Goal: Navigation & Orientation: Find specific page/section

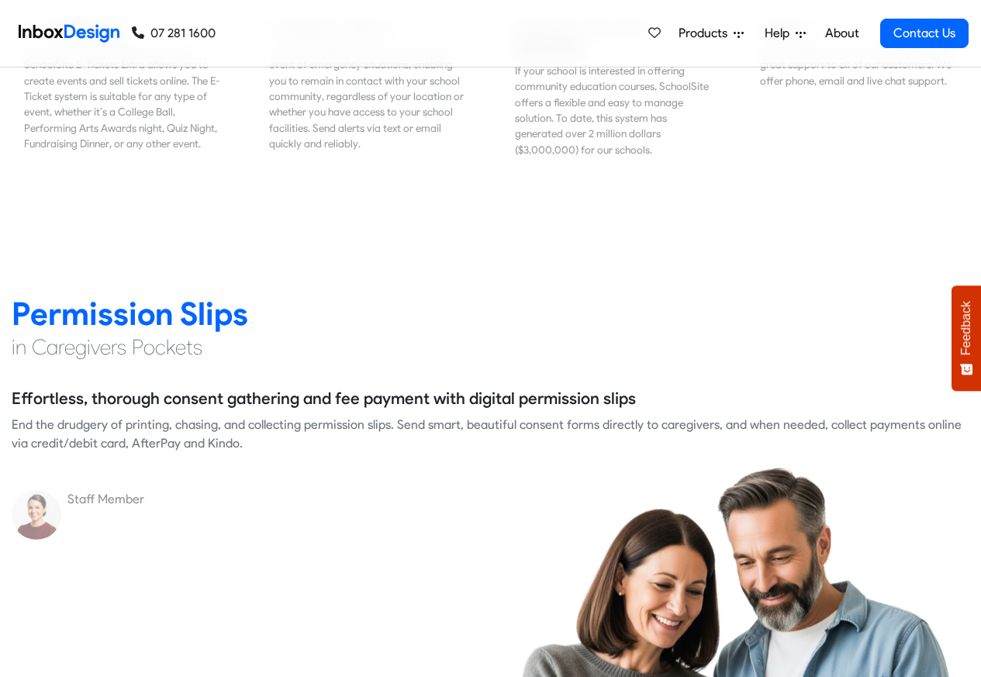
scroll to position [1954, 0]
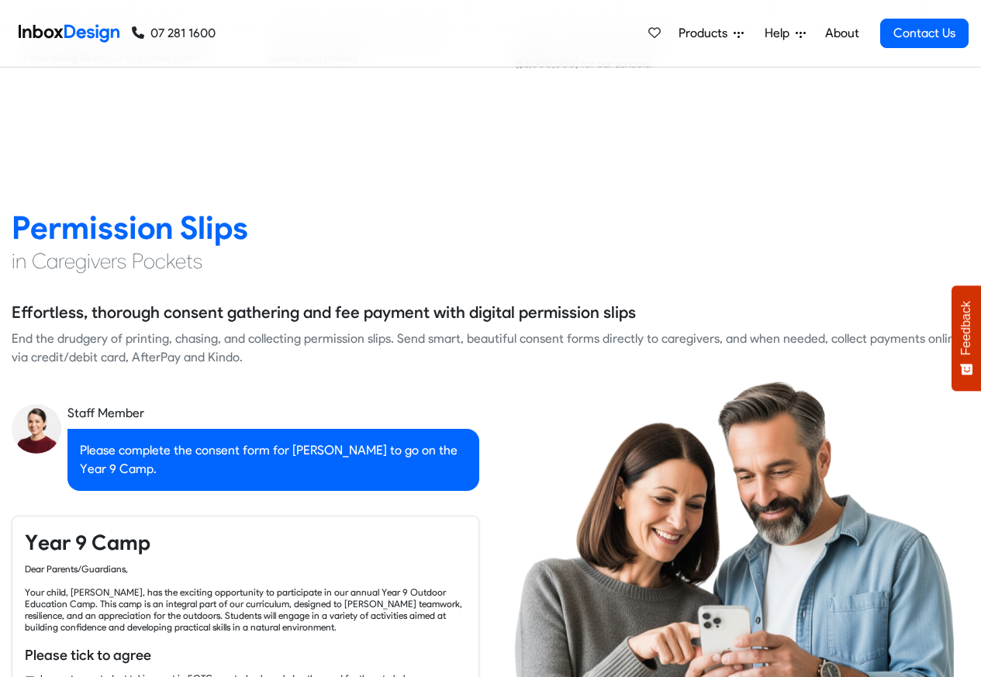
checkbox input "true"
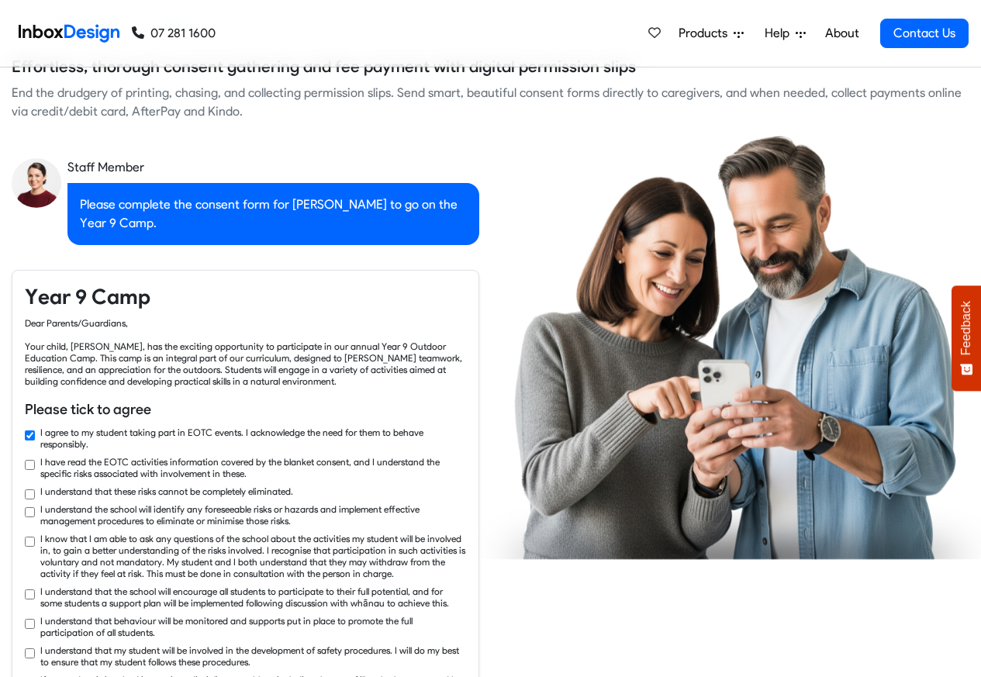
checkbox input "true"
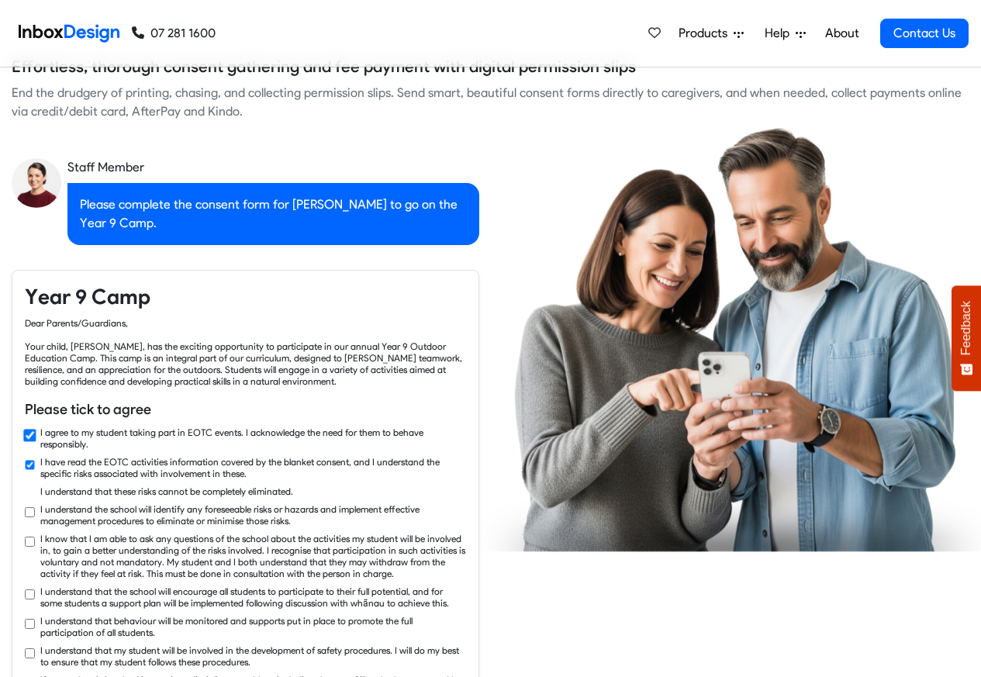
checkbox input "true"
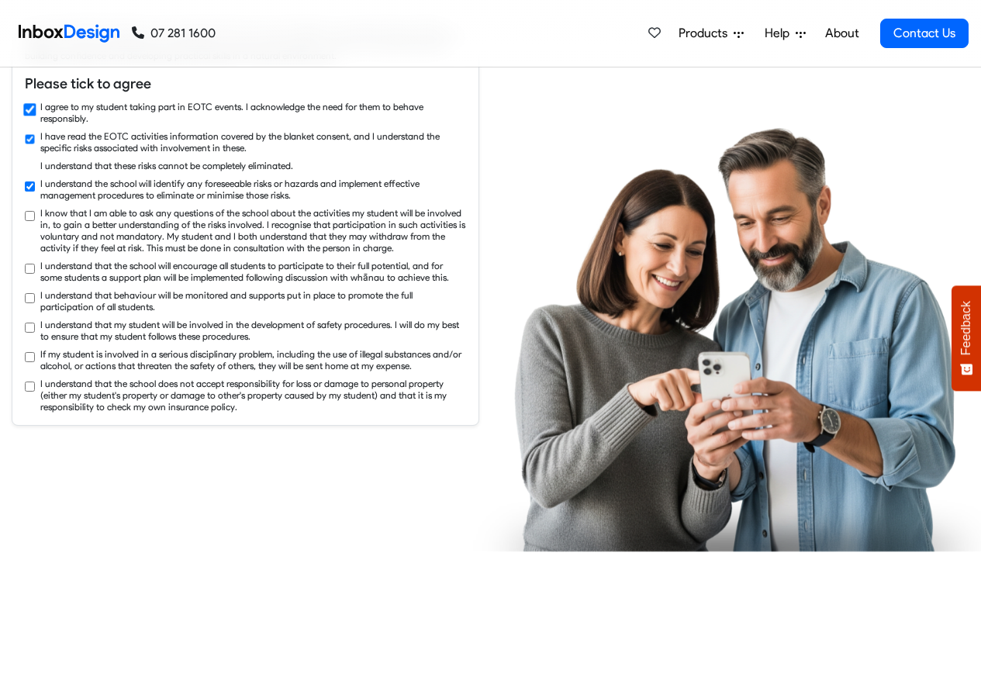
checkbox input "true"
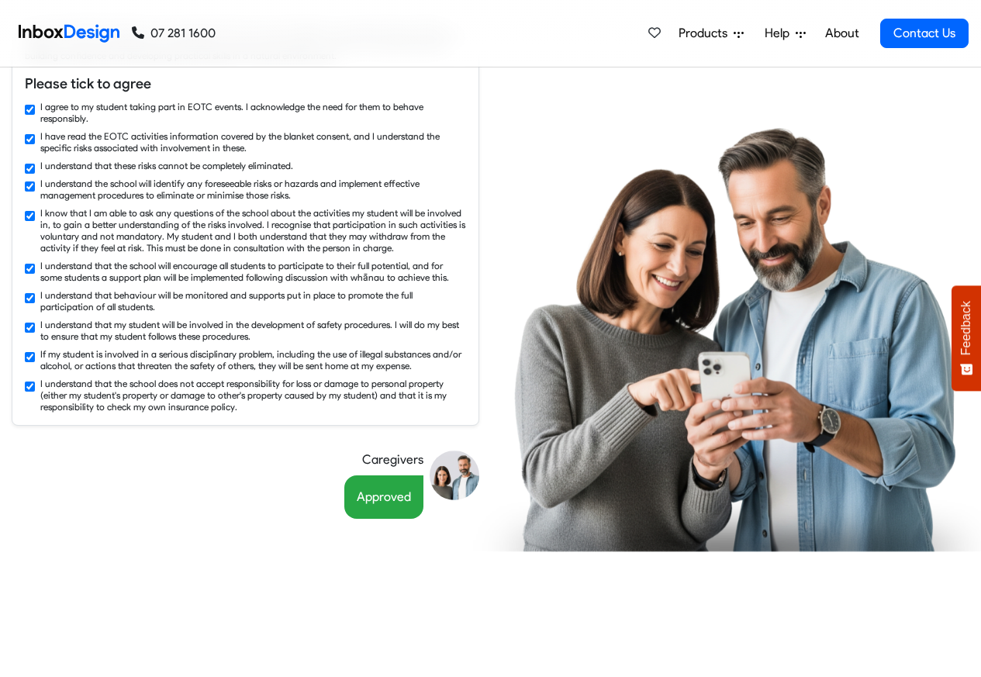
click at [423, 33] on div "Products Mobile APP Pricing Free Webinars & Training Browse all Features Login …" at bounding box center [592, 33] width 753 height 67
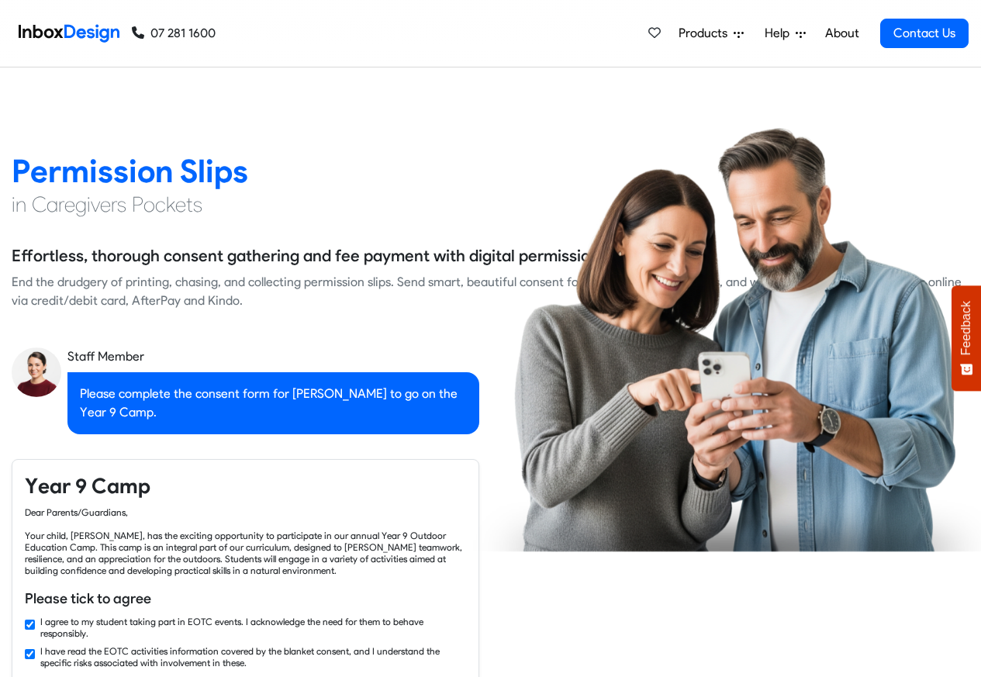
checkbox input "false"
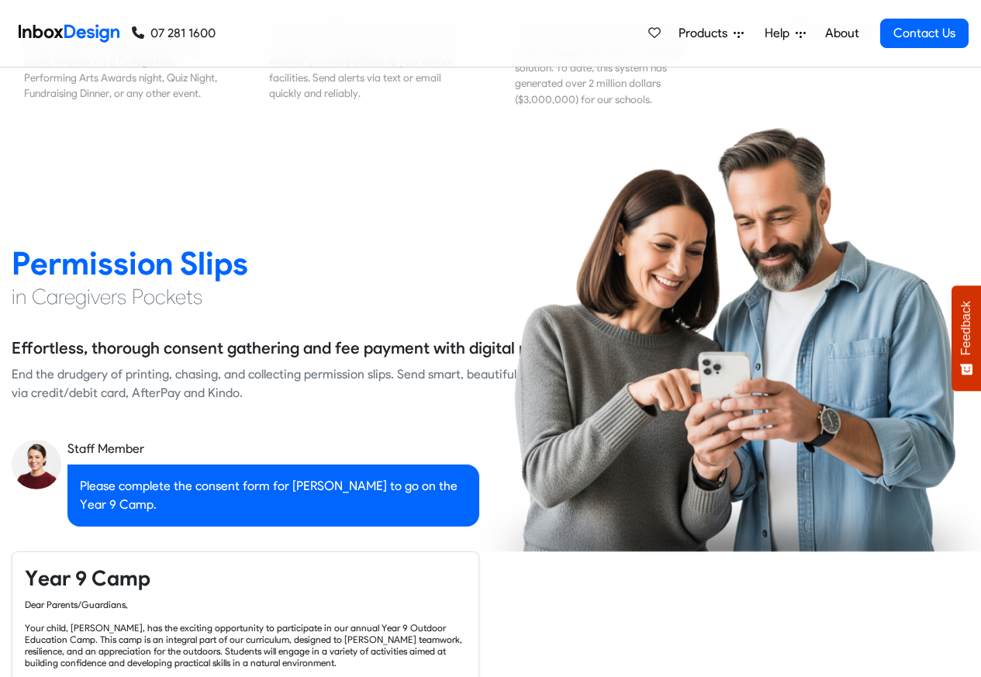
checkbox input "false"
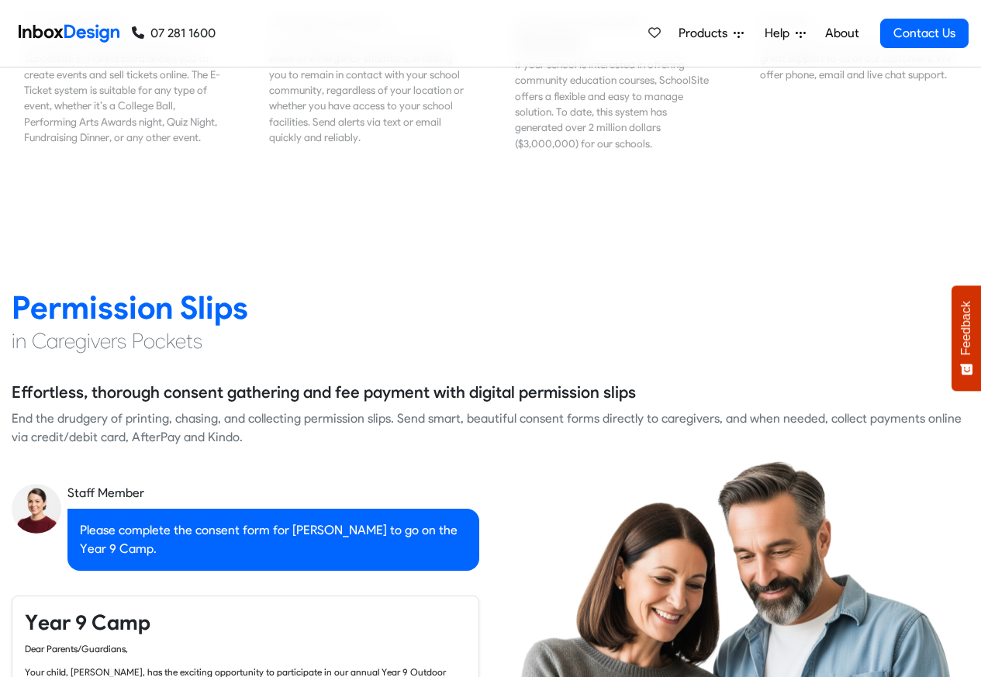
checkbox input "false"
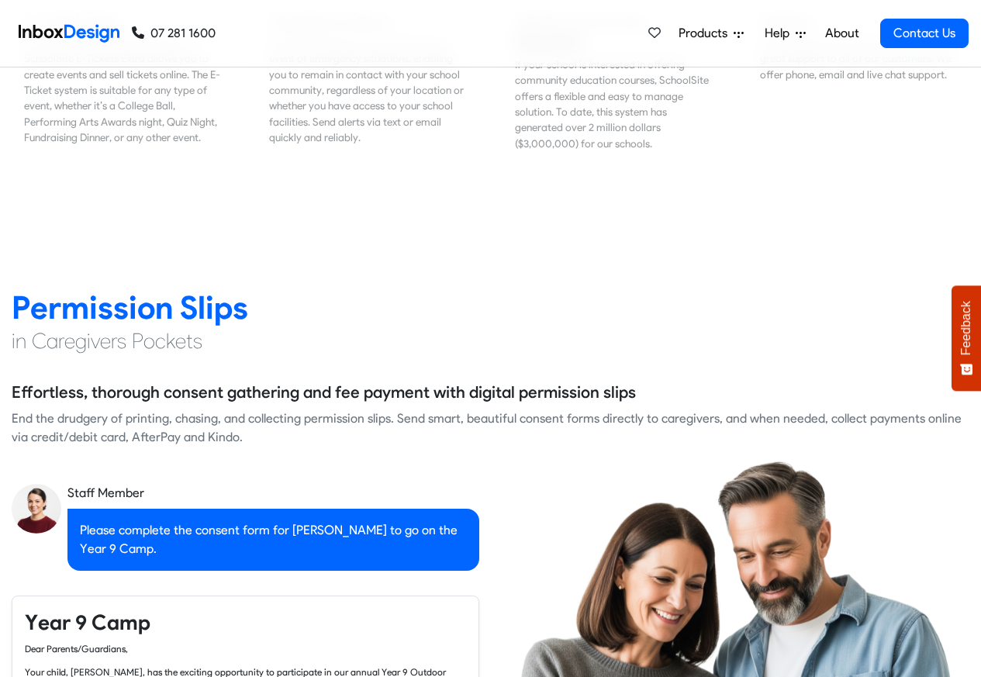
checkbox input "false"
click at [390, 33] on div "Products Mobile APP Pricing Free Webinars & Training Browse all Features Login …" at bounding box center [592, 33] width 753 height 67
click at [454, 33] on div "Products Mobile APP Pricing Free Webinars & Training Browse all Features Login …" at bounding box center [592, 33] width 753 height 67
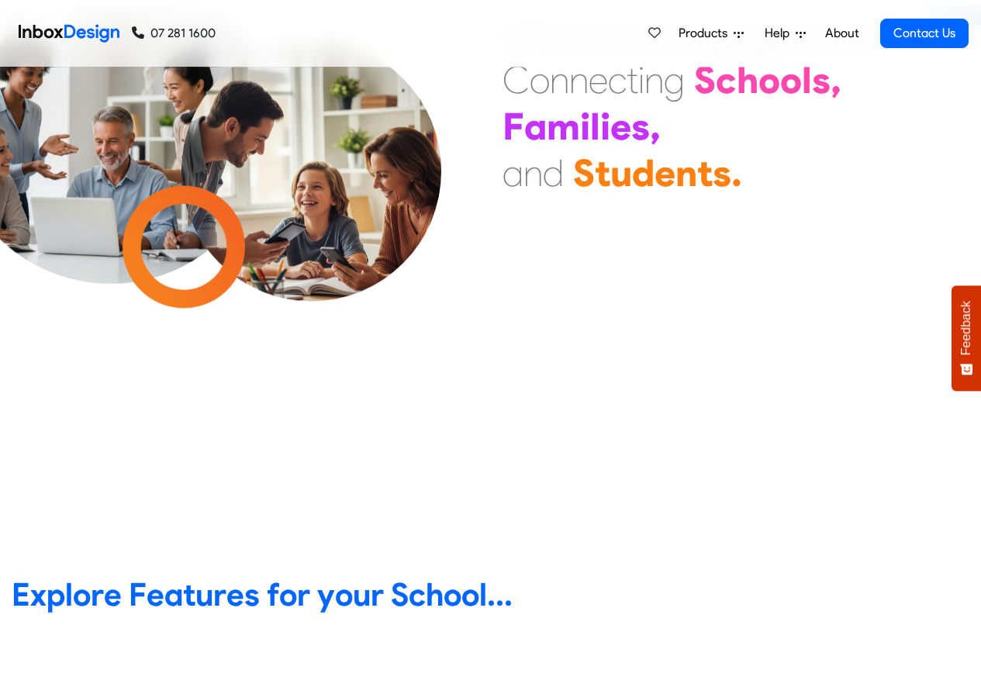
scroll to position [0, 0]
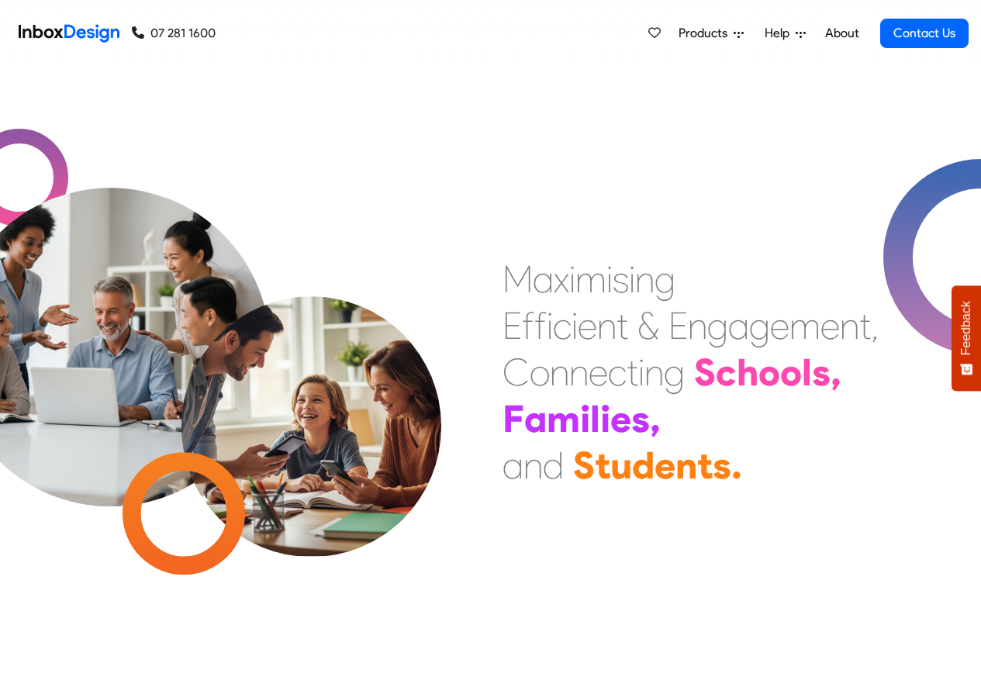
click at [842, 32] on link "About" at bounding box center [841, 33] width 43 height 31
